Goal: Task Accomplishment & Management: Use online tool/utility

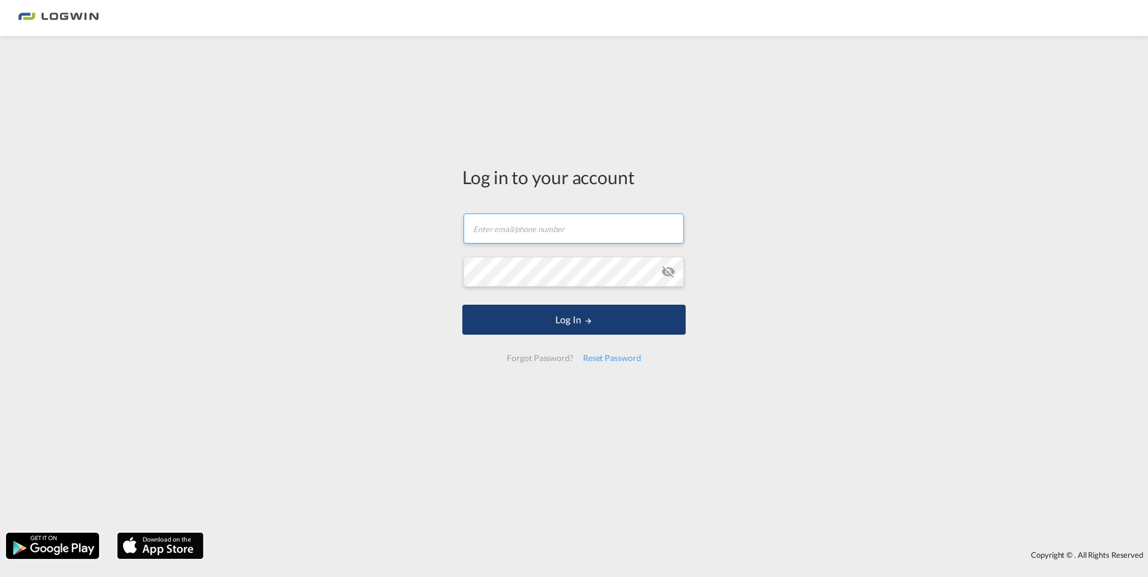
type input "[EMAIL_ADDRESS][PERSON_NAME][DOMAIN_NAME]"
click at [547, 323] on button "Log In" at bounding box center [573, 320] width 223 height 30
